Goal: Complete application form

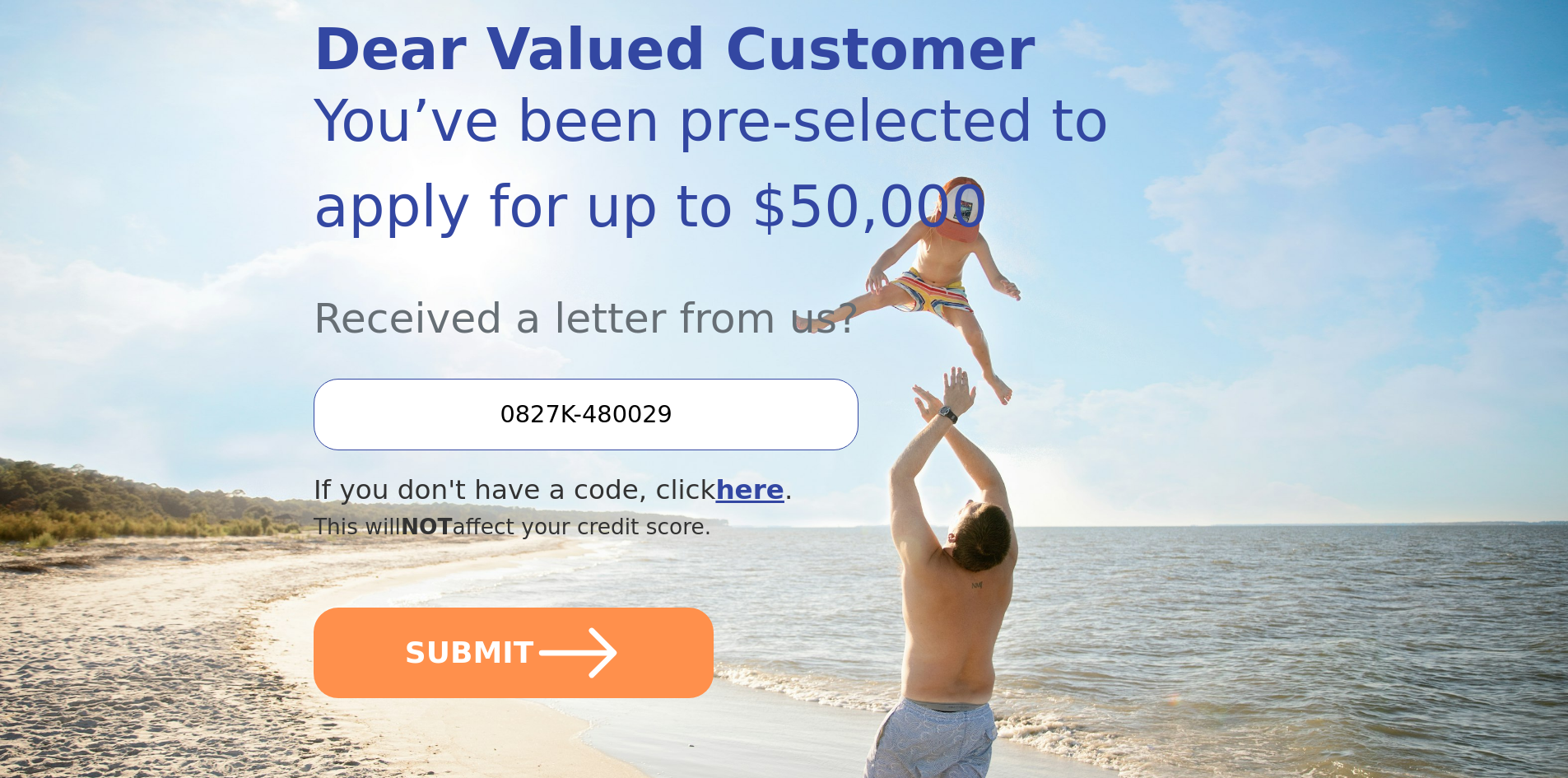
scroll to position [247, 0]
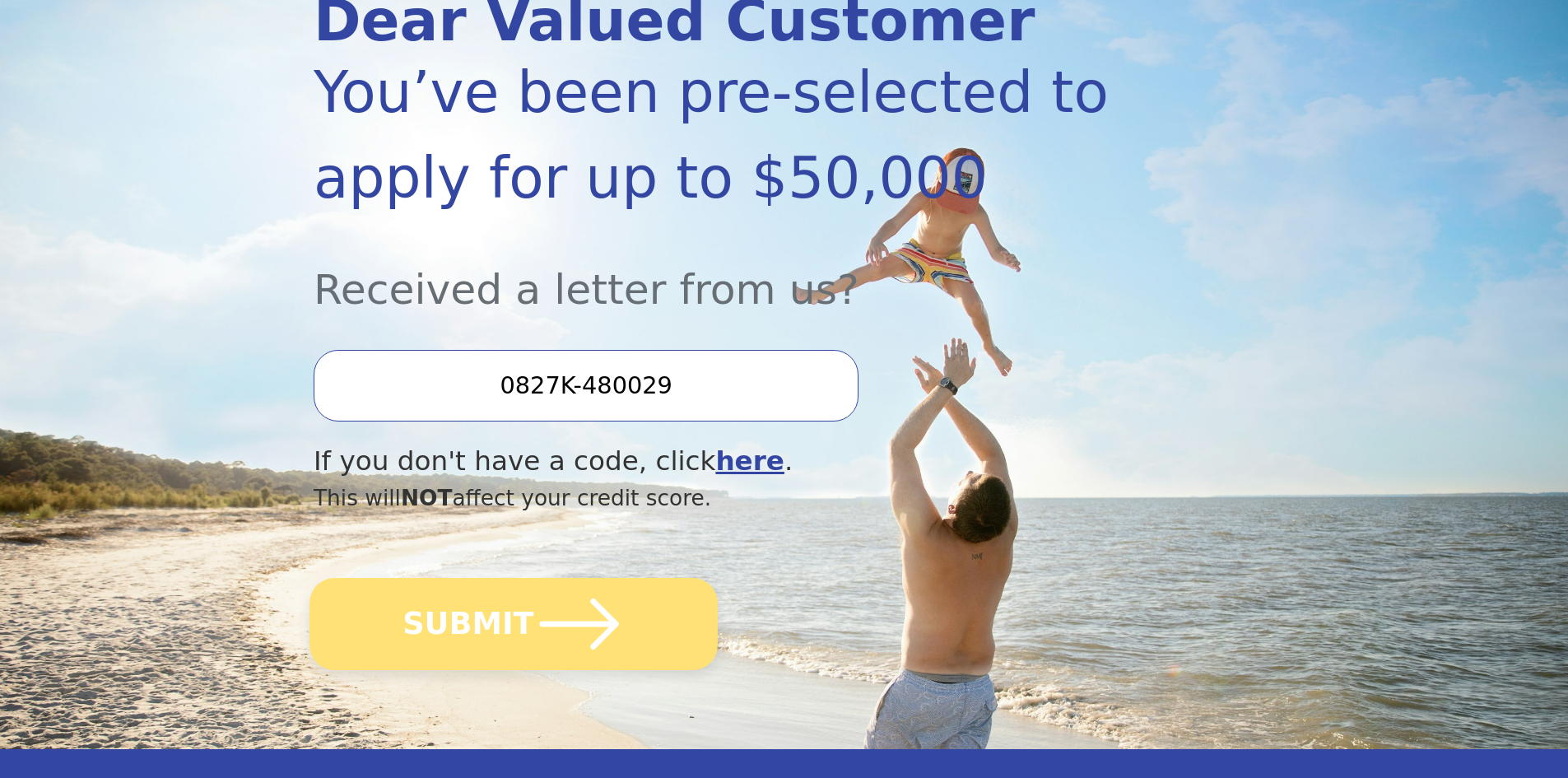
click at [580, 596] on icon "submit" at bounding box center [579, 623] width 91 height 91
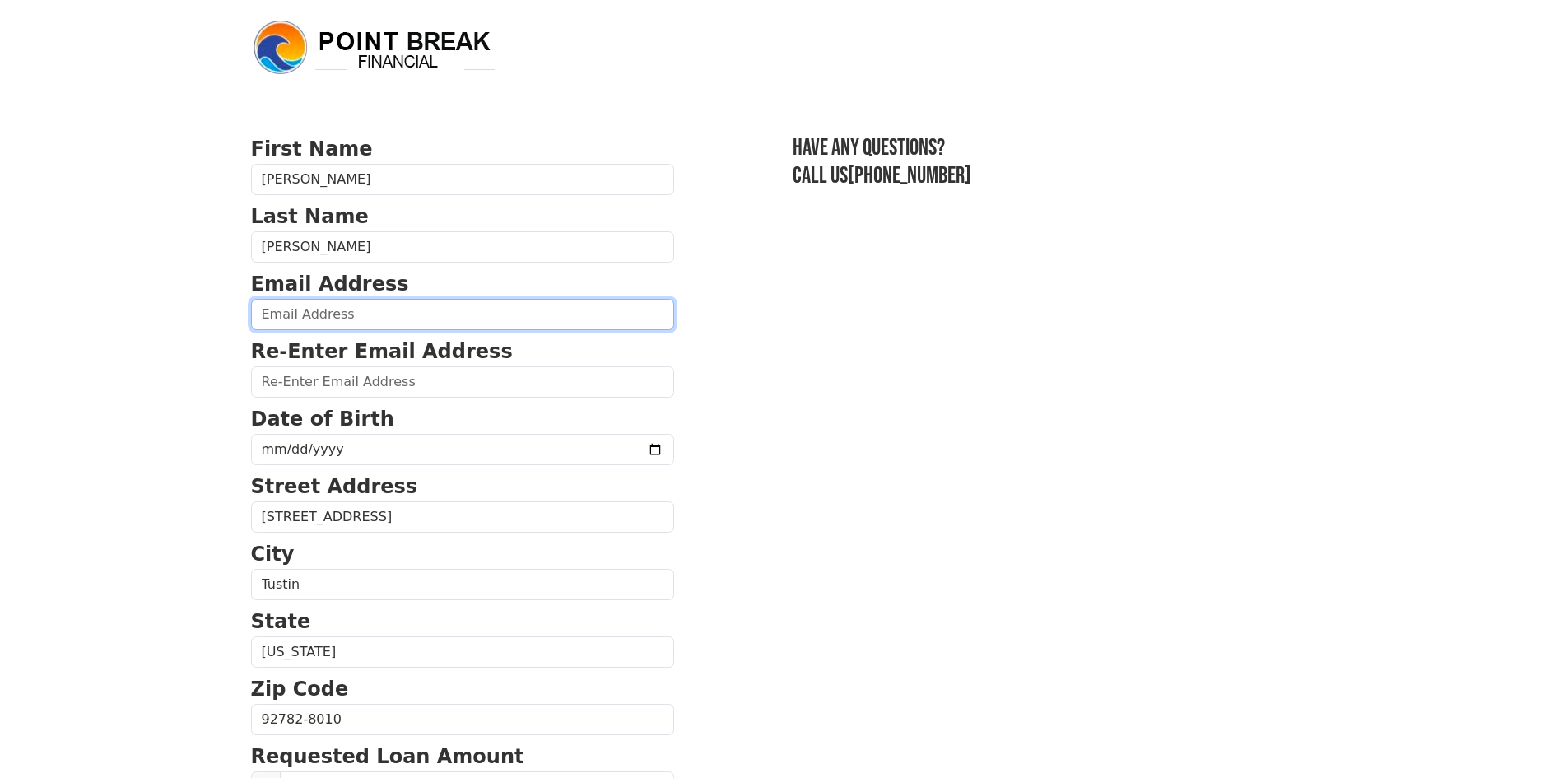
click at [319, 317] on input "email" at bounding box center [462, 315] width 423 height 31
type input "jmarion1985@gmail.com"
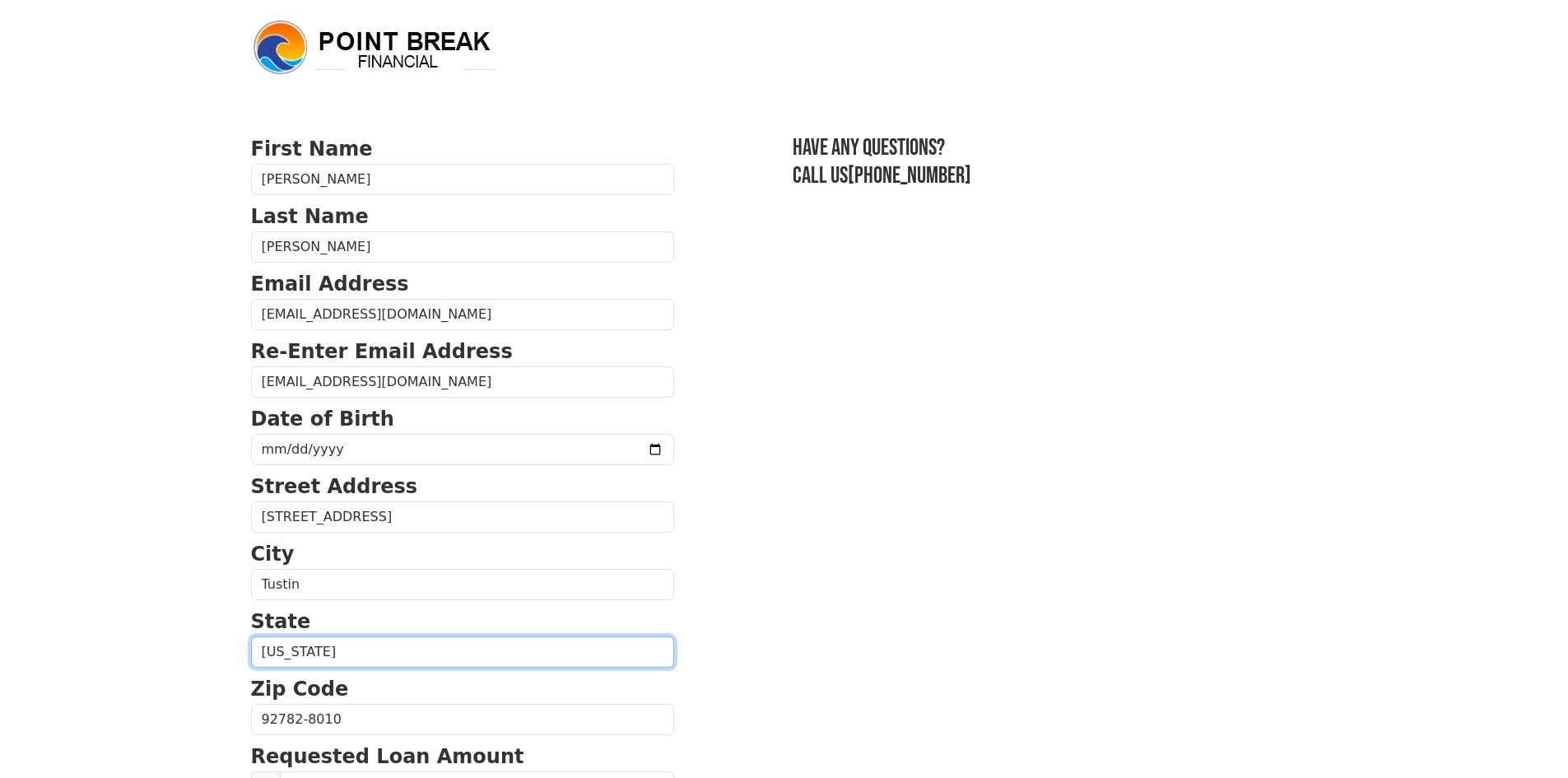
select select "OH"
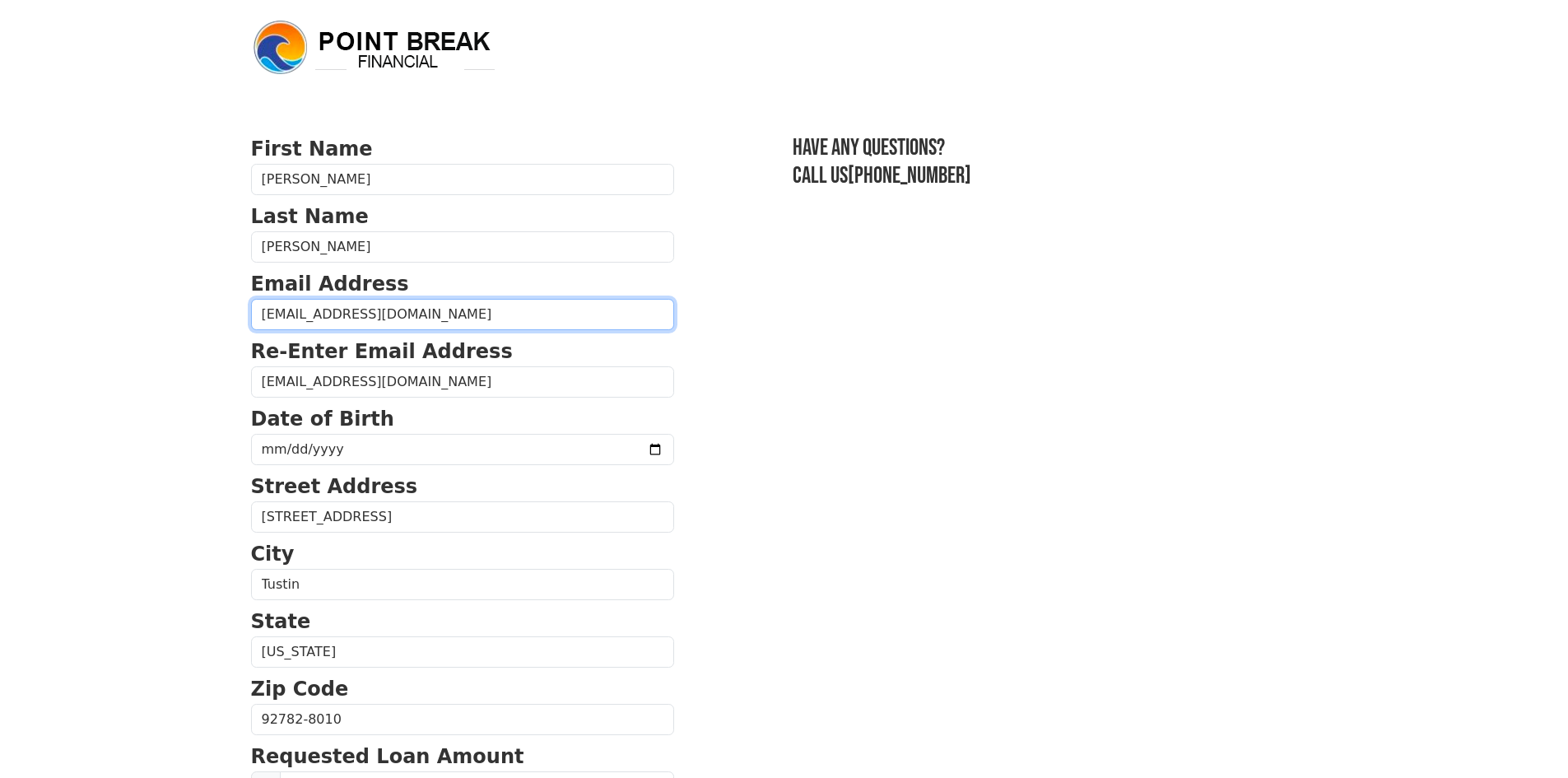
type input "(949) 467-0274"
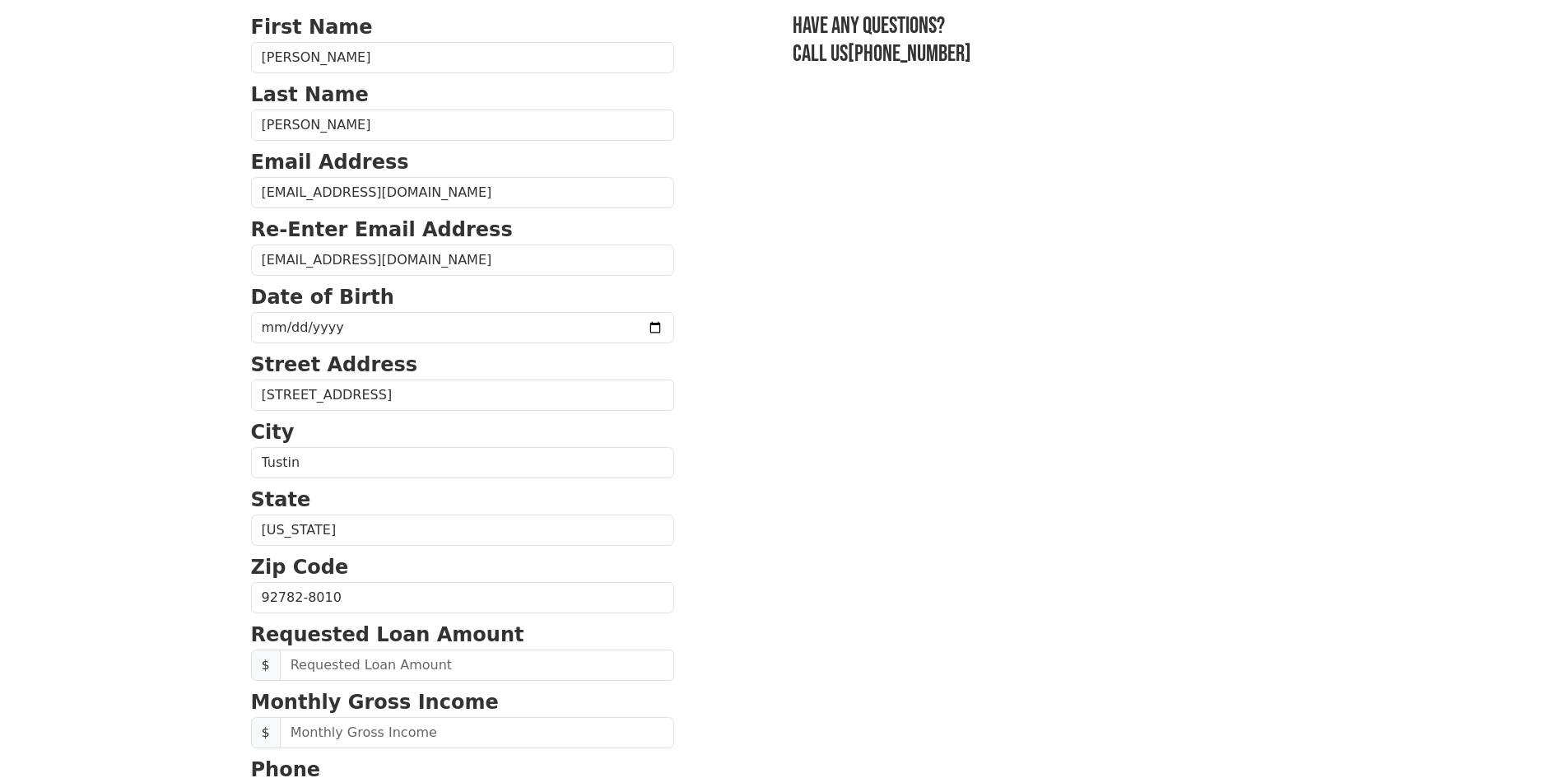
scroll to position [121, 0]
click at [375, 327] on input "date" at bounding box center [462, 328] width 423 height 31
drag, startPoint x: 429, startPoint y: 327, endPoint x: 199, endPoint y: 322, distance: 230.1
click at [199, 322] on body "First Name Jillian Last Name Marion Email Address jmarion1985@gmail.com Re-Ente…" at bounding box center [784, 268] width 1568 height 778
type input "1985-10-28"
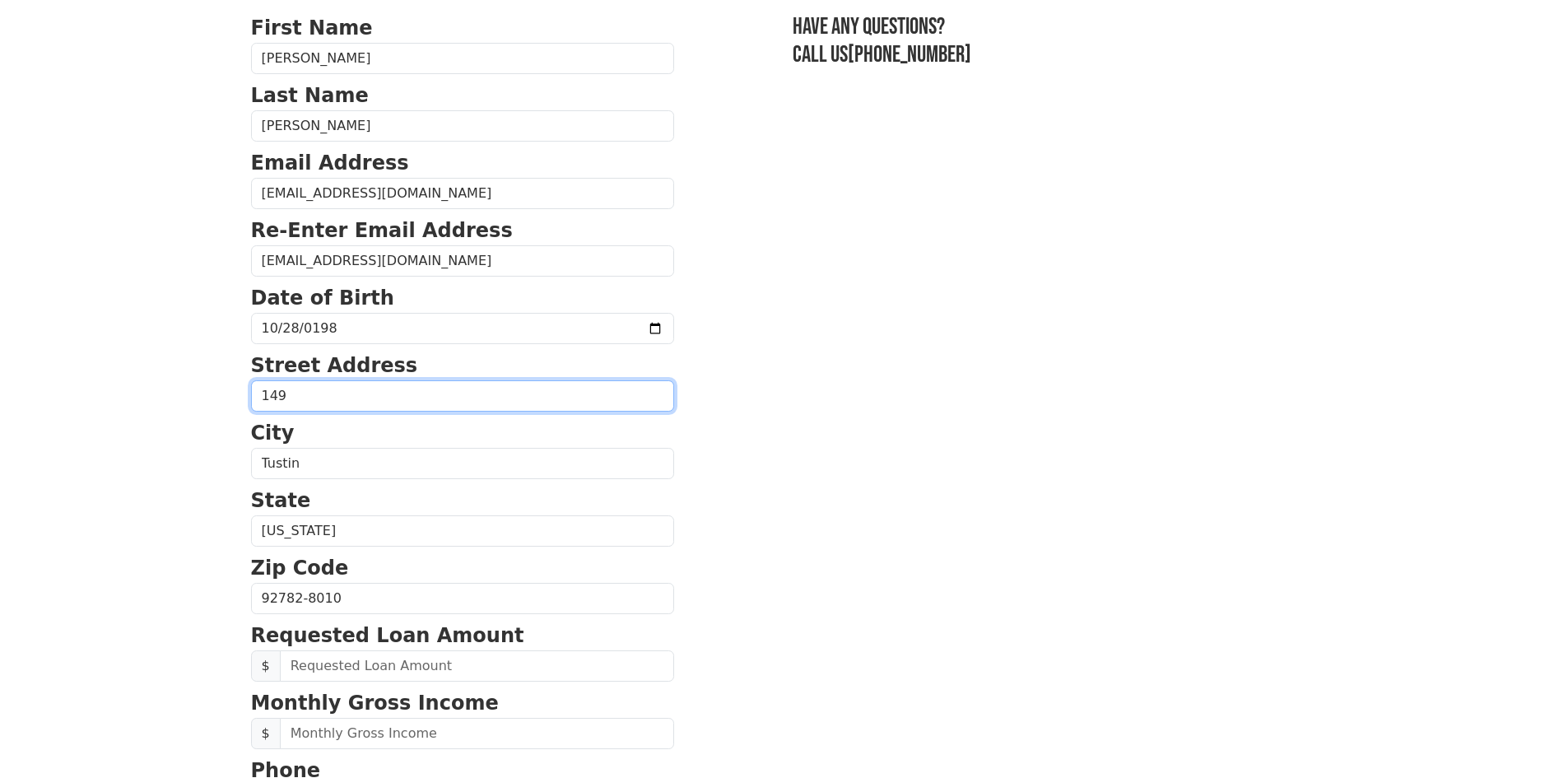
type input "149 Hanford Lane"
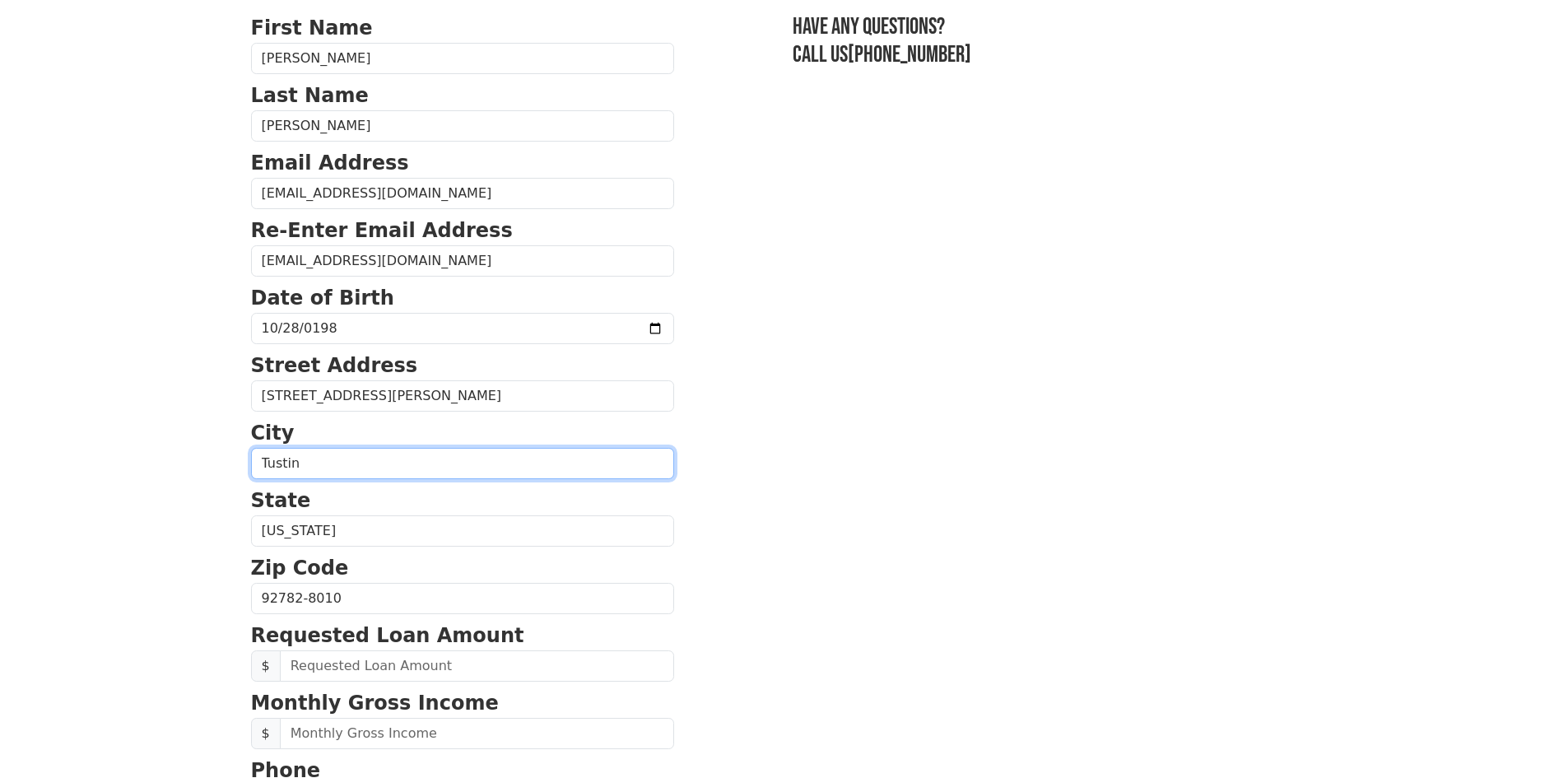
drag, startPoint x: 436, startPoint y: 472, endPoint x: 169, endPoint y: 453, distance: 267.7
click at [167, 454] on body "First Name Jillian Last Name Marion Email Address jmarion1985@gmail.com Re-Ente…" at bounding box center [784, 268] width 1568 height 778
type input "Monroe"
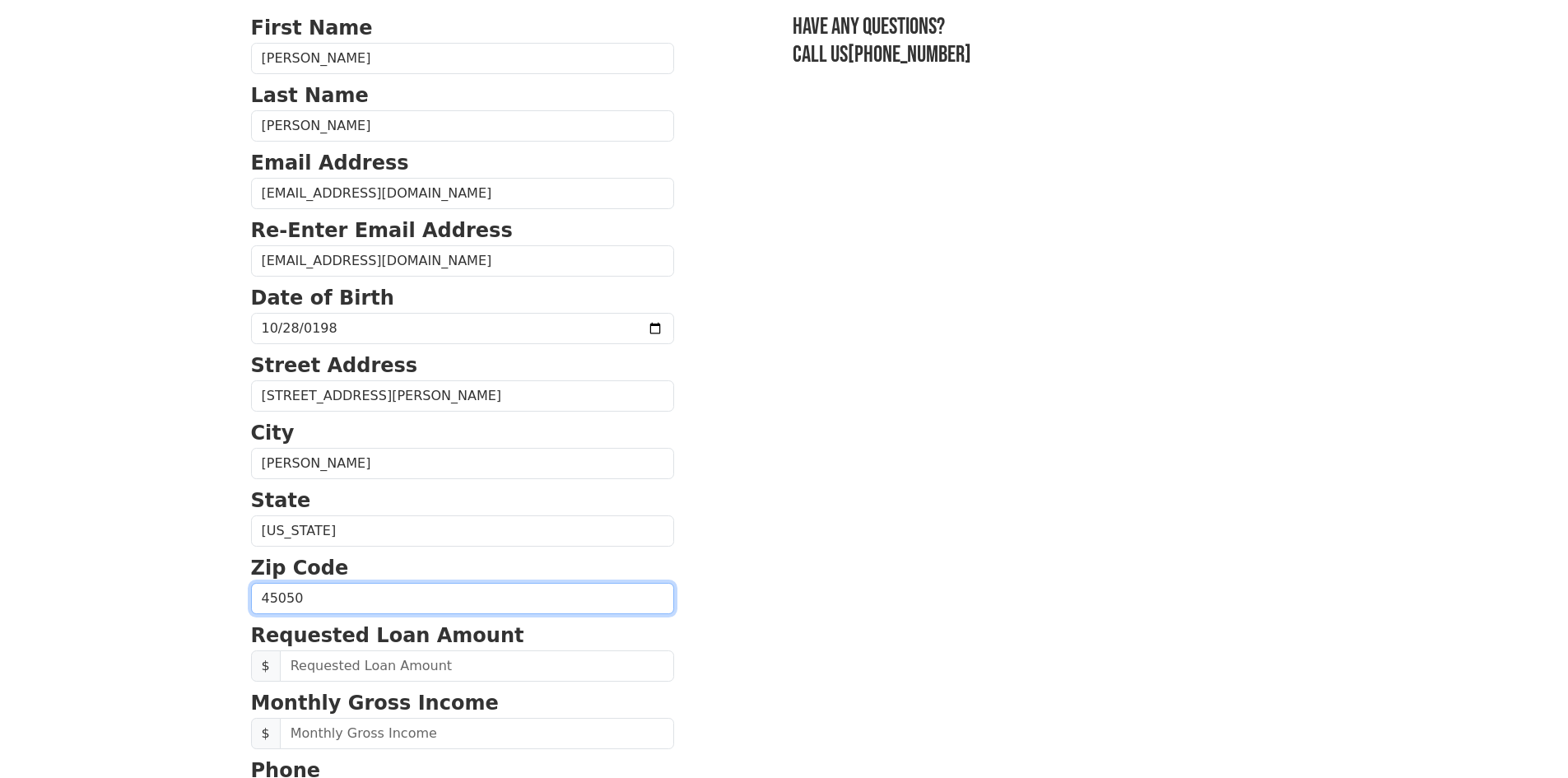
type input "45050"
click at [772, 435] on section "First Name Jillian Last Name Marion Email Address jmarion1985@gmail.com Re-Ente…" at bounding box center [784, 601] width 1067 height 1174
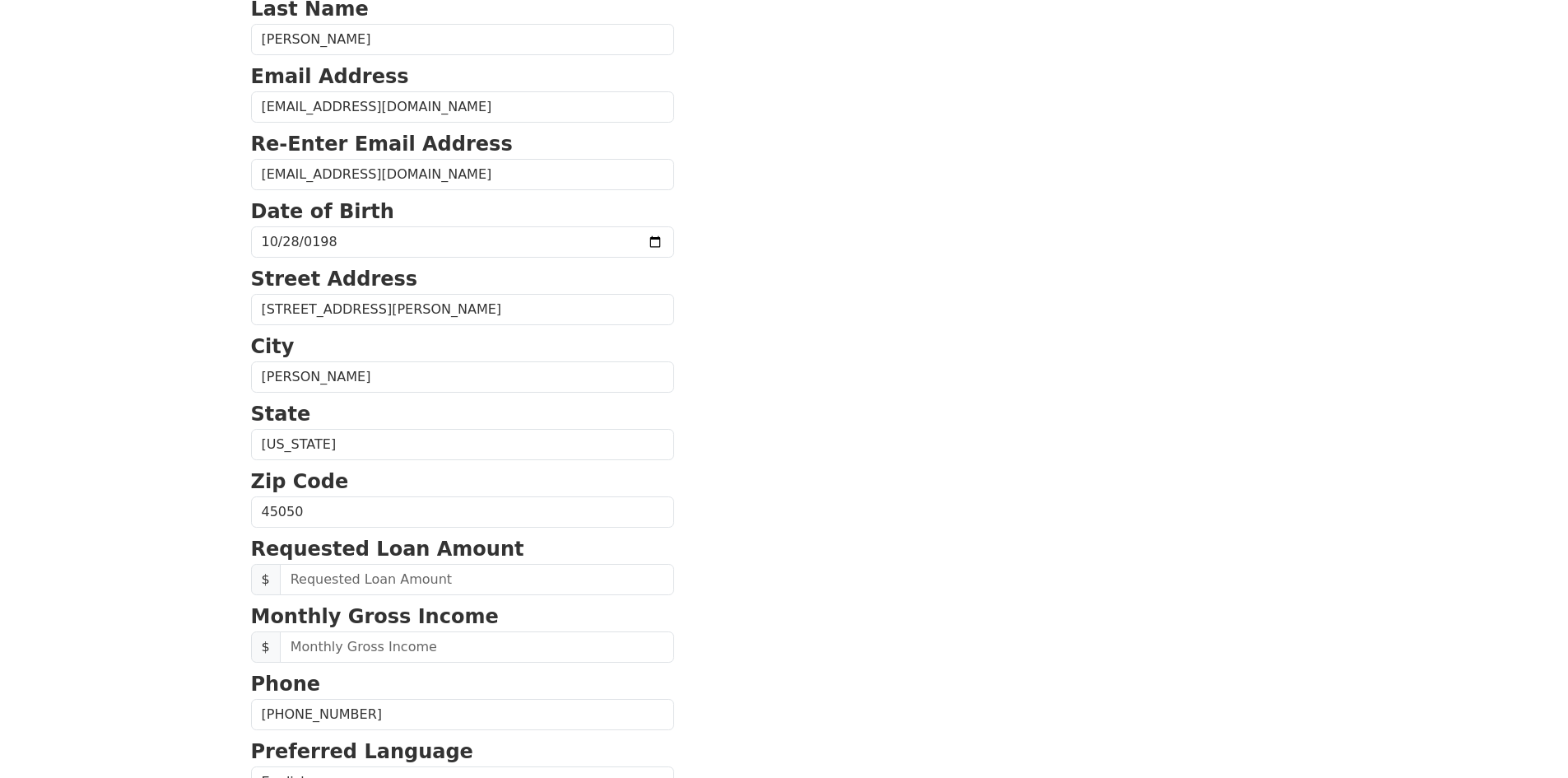
scroll to position [285, 0]
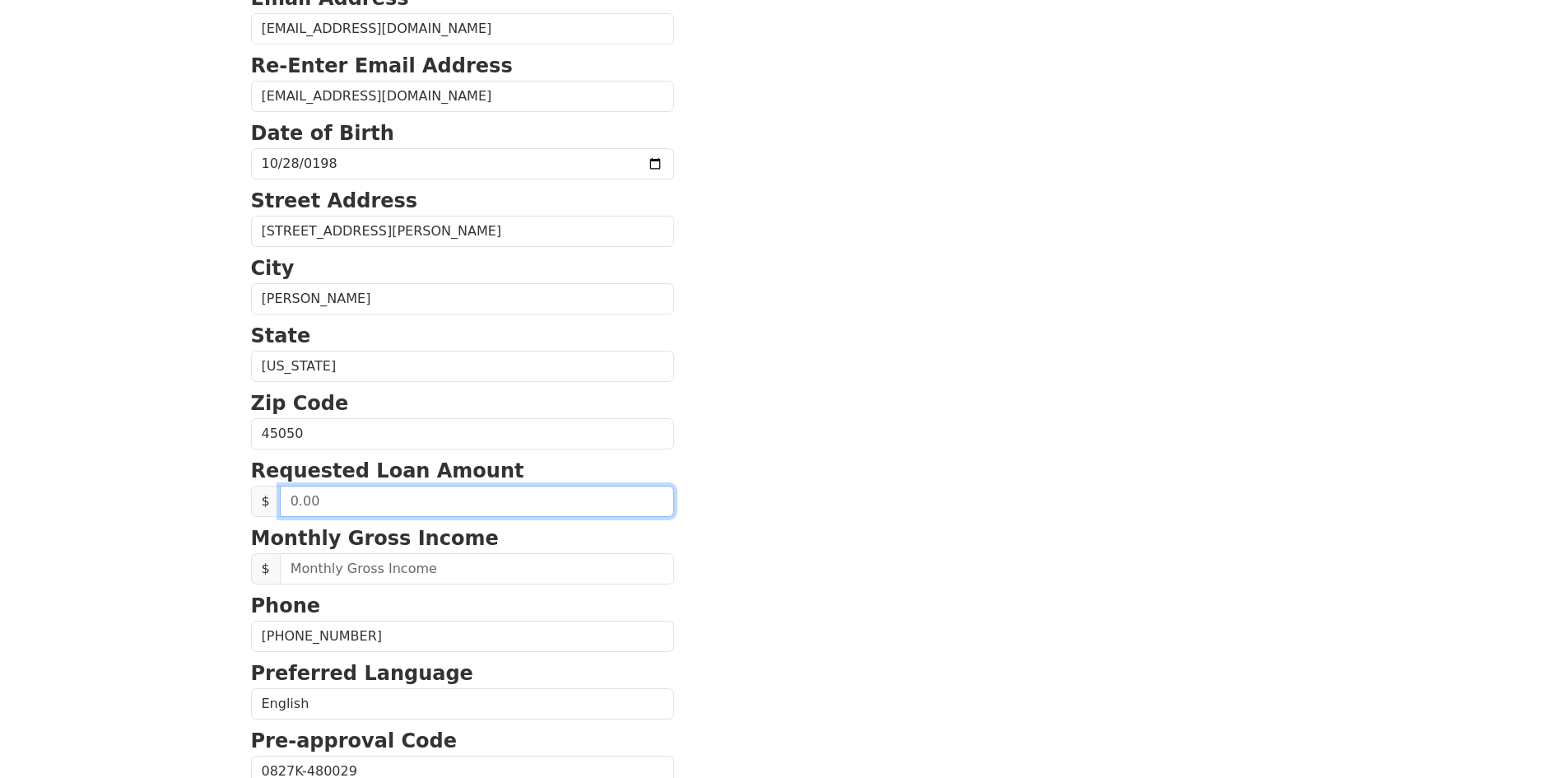
click at [351, 494] on input "text" at bounding box center [476, 501] width 394 height 31
type input "20,000.00"
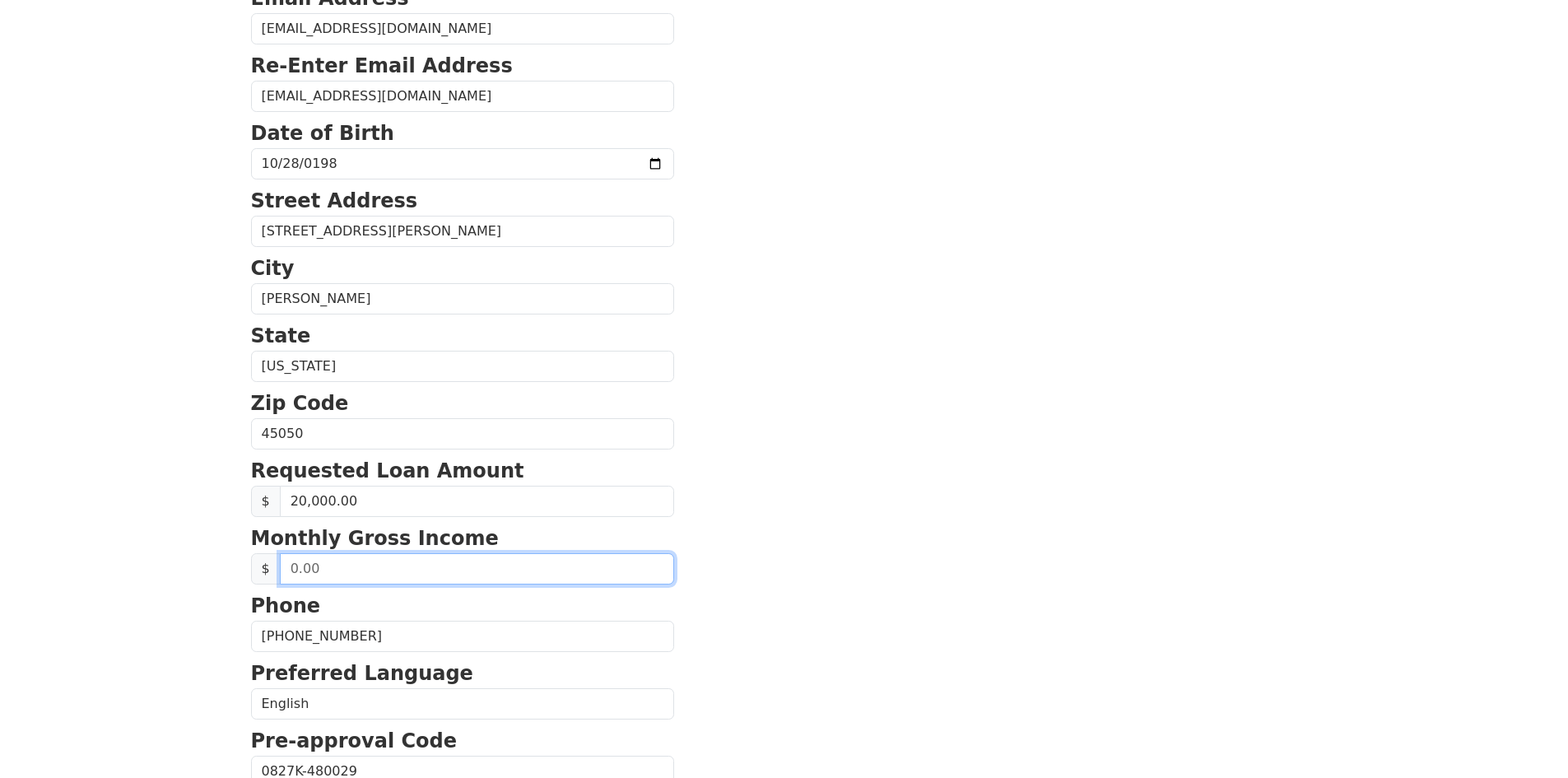
click at [400, 574] on input "text" at bounding box center [476, 569] width 394 height 31
type input "6,500.00"
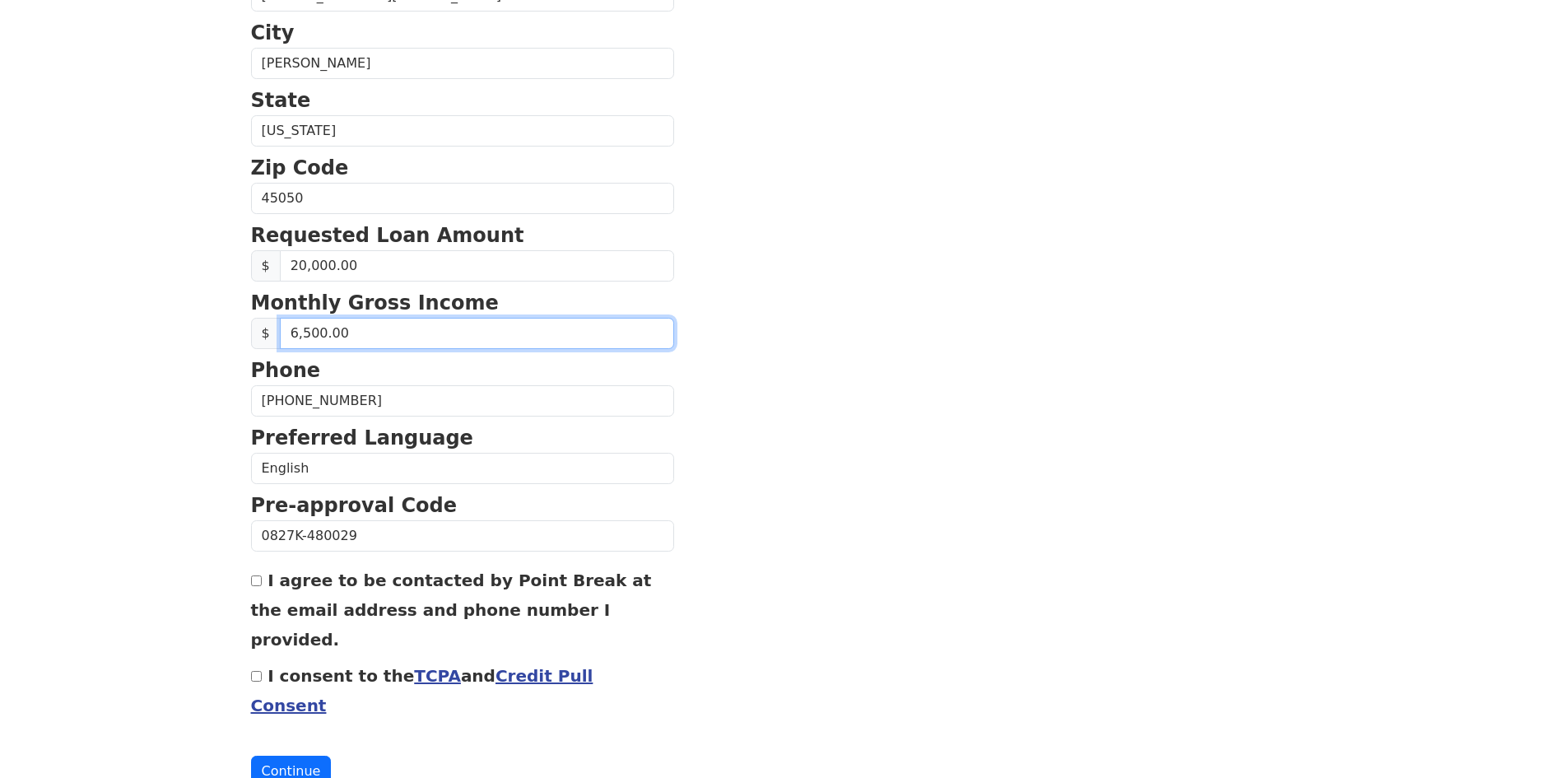
scroll to position [533, 0]
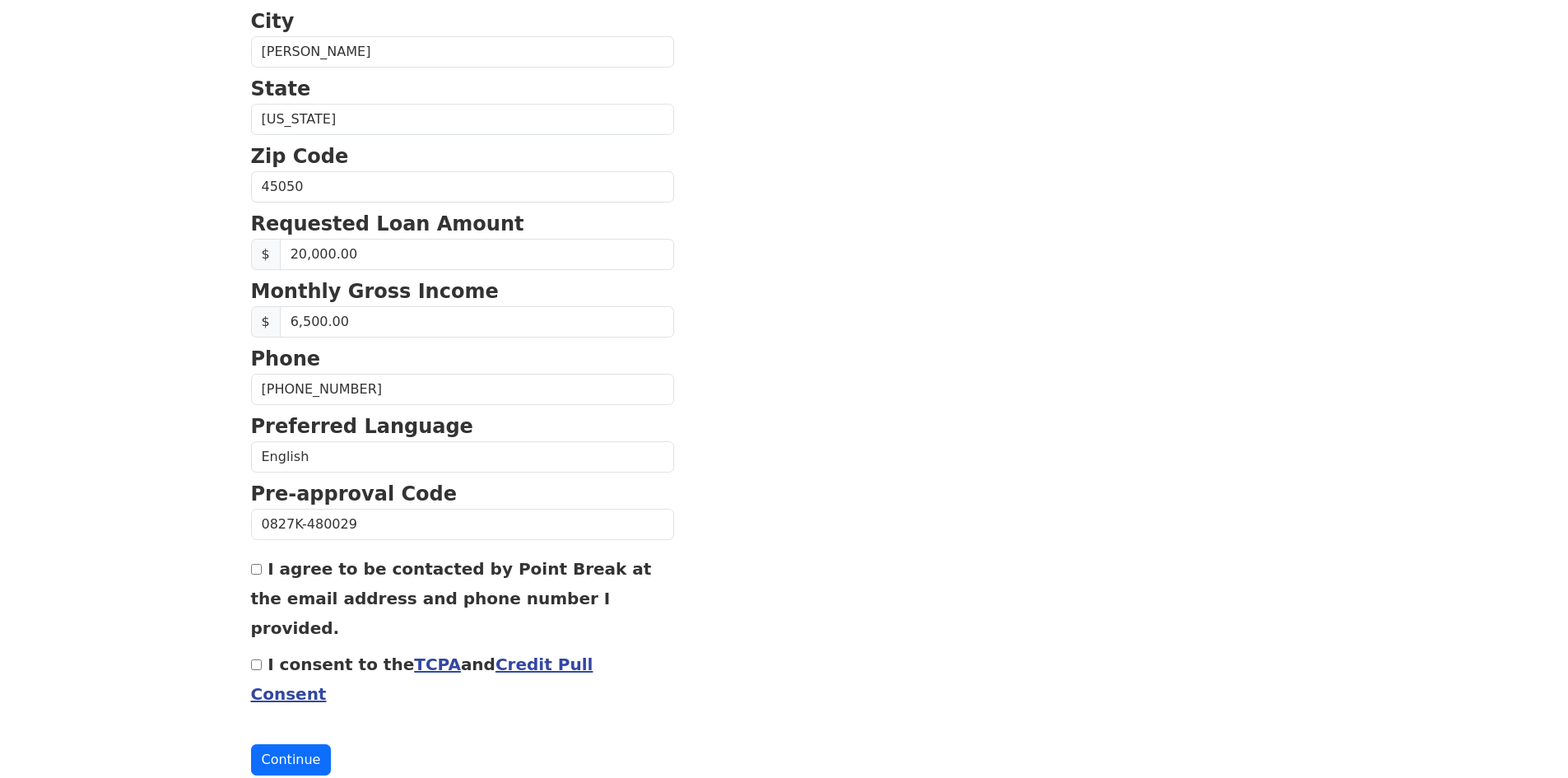
click at [255, 563] on div "I agree to be contacted by Point Break at the email address and phone number I …" at bounding box center [462, 597] width 423 height 89
click at [256, 570] on input "I agree to be contacted by Point Break at the email address and phone number I …" at bounding box center [256, 569] width 11 height 11
checkbox input "true"
click at [253, 659] on input "I consent to the TCPA and Credit Pull Consent" at bounding box center [256, 664] width 11 height 11
checkbox input "true"
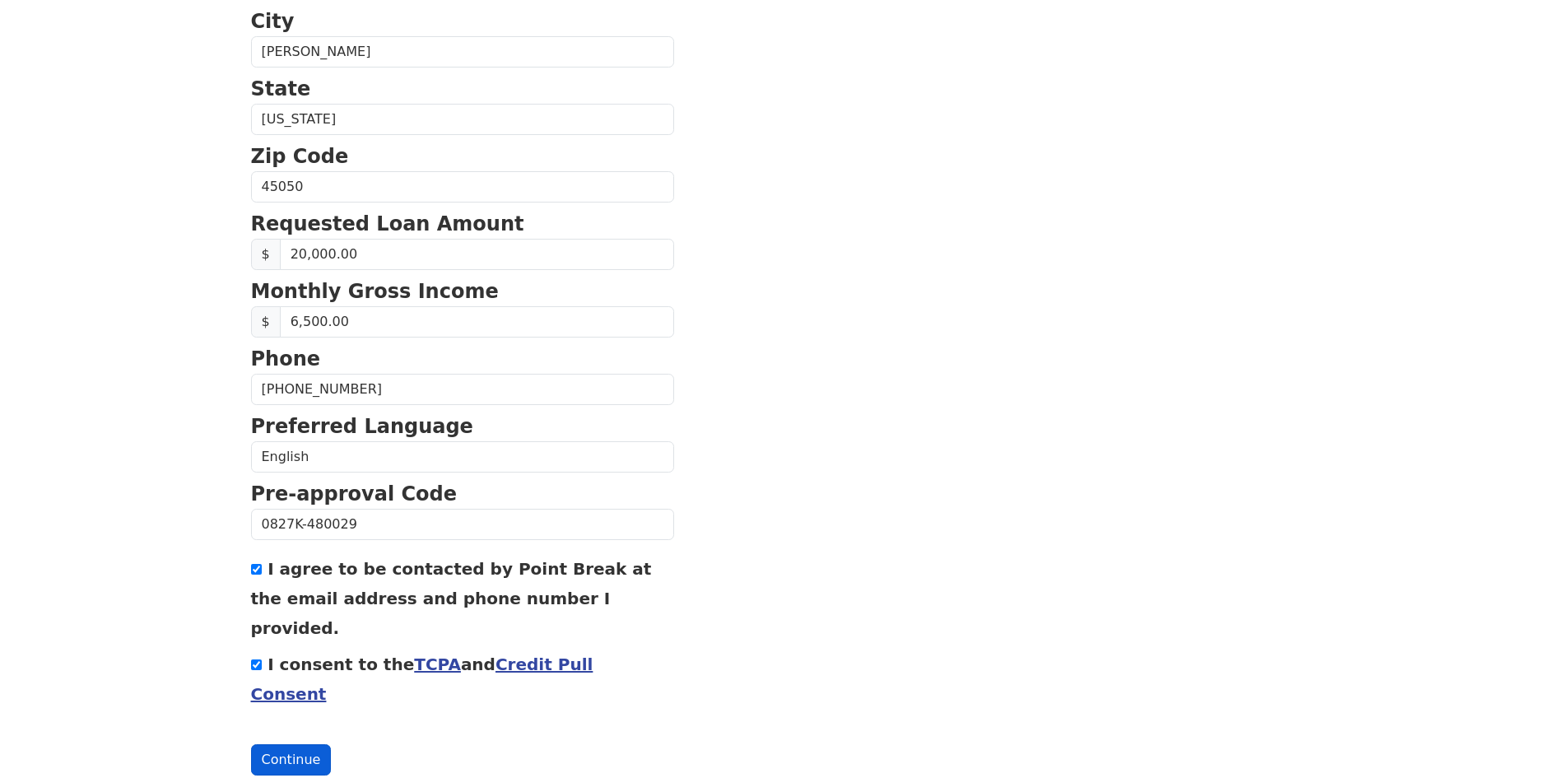
click at [275, 744] on button "Continue" at bounding box center [291, 759] width 81 height 31
